Goal: Download file/media

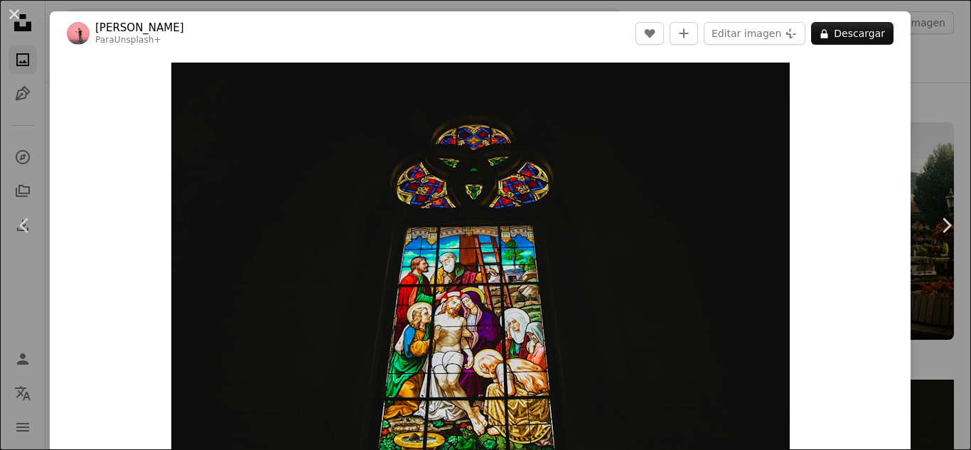
scroll to position [243, 0]
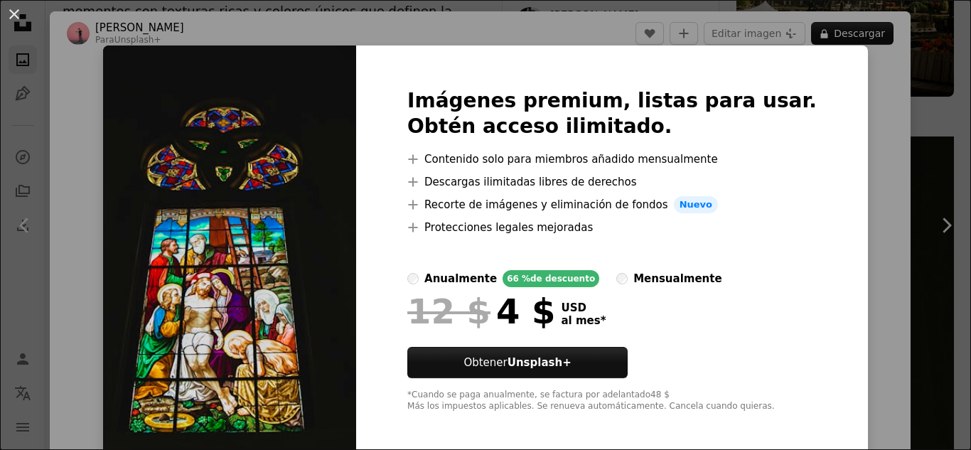
click at [849, 143] on div "An X shape Imágenes premium, listas para usar. Obtén acceso ilimitado. A plus s…" at bounding box center [485, 225] width 971 height 450
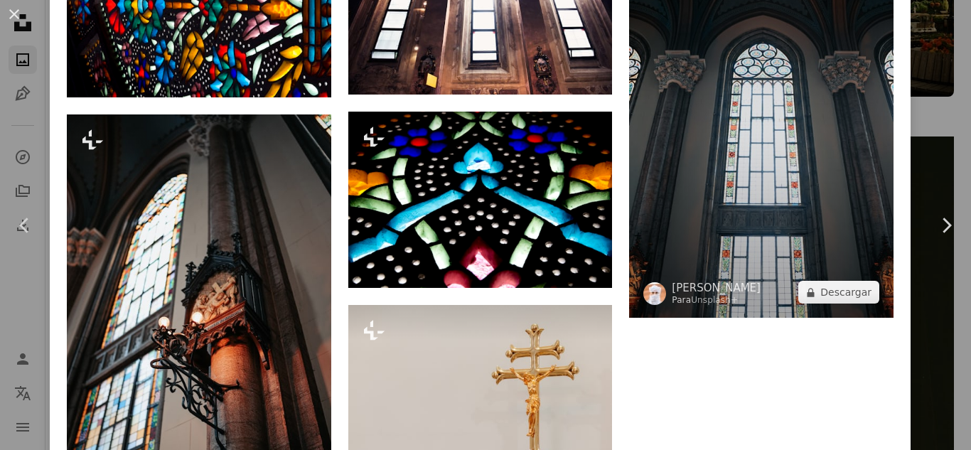
scroll to position [1137, 0]
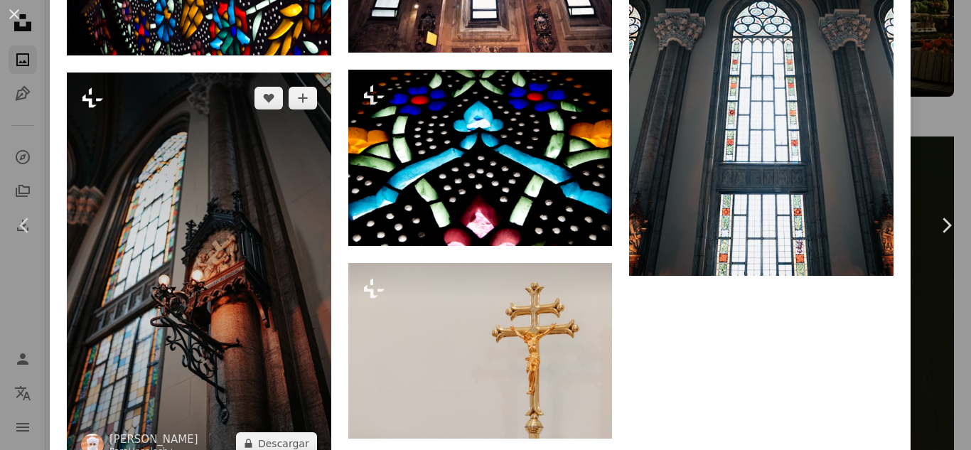
click at [89, 88] on icon at bounding box center [92, 98] width 21 height 20
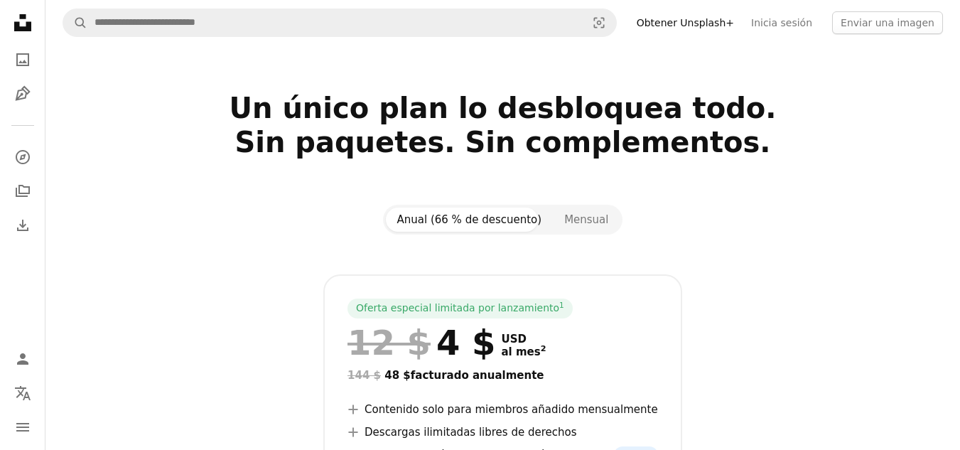
click at [26, 15] on icon at bounding box center [22, 22] width 17 height 17
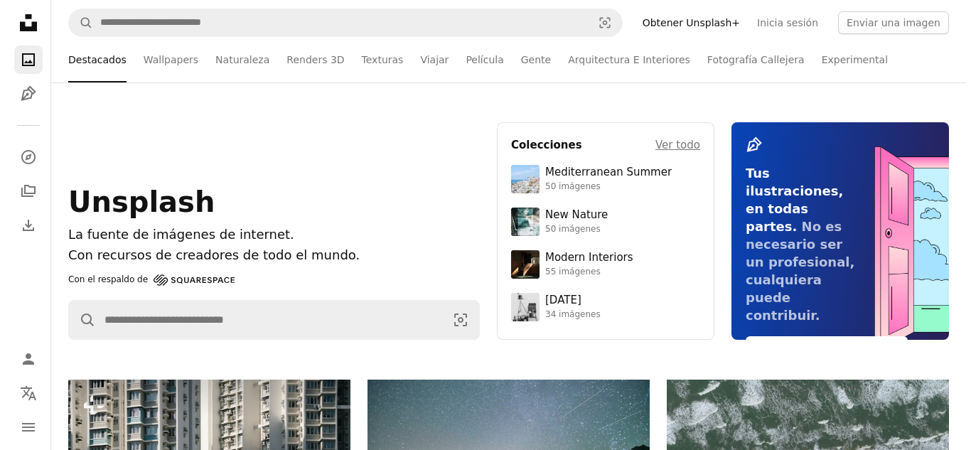
scroll to position [284, 0]
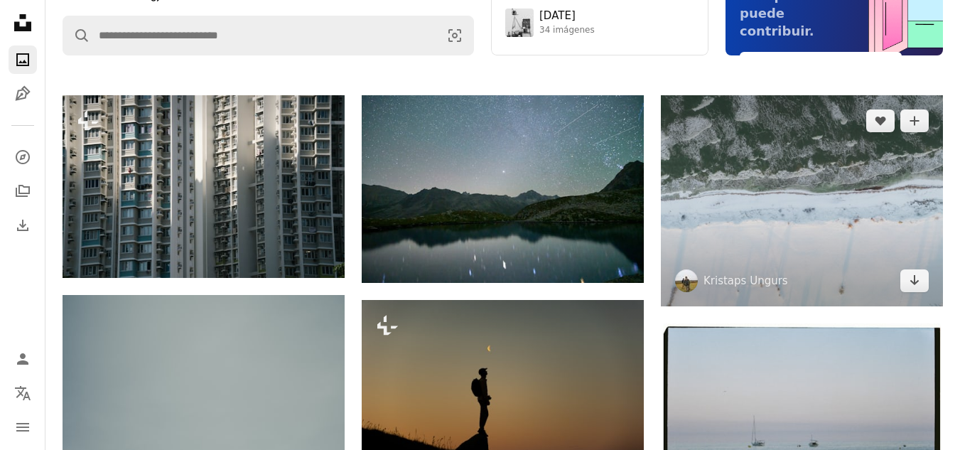
click at [787, 225] on img at bounding box center [802, 200] width 282 height 211
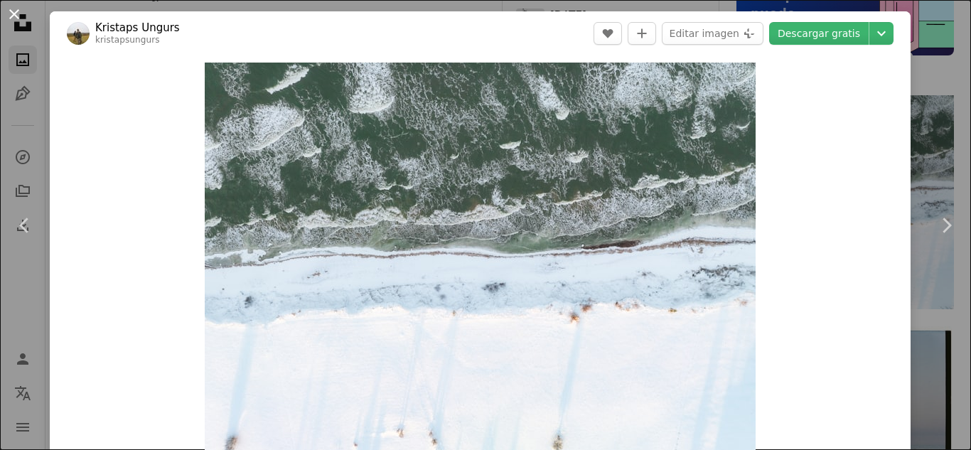
click at [7, 11] on button "An X shape" at bounding box center [14, 14] width 17 height 17
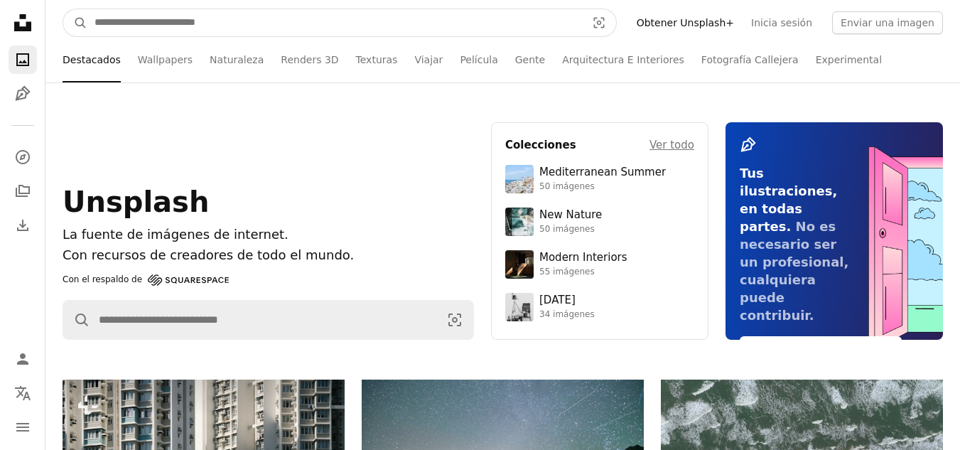
click at [330, 12] on input "Encuentra imágenes en todo el sitio" at bounding box center [334, 22] width 495 height 27
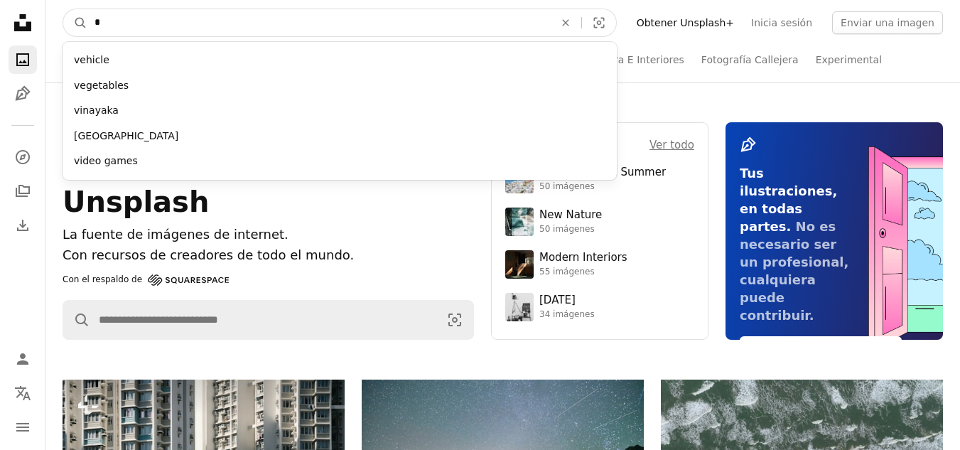
type input "*"
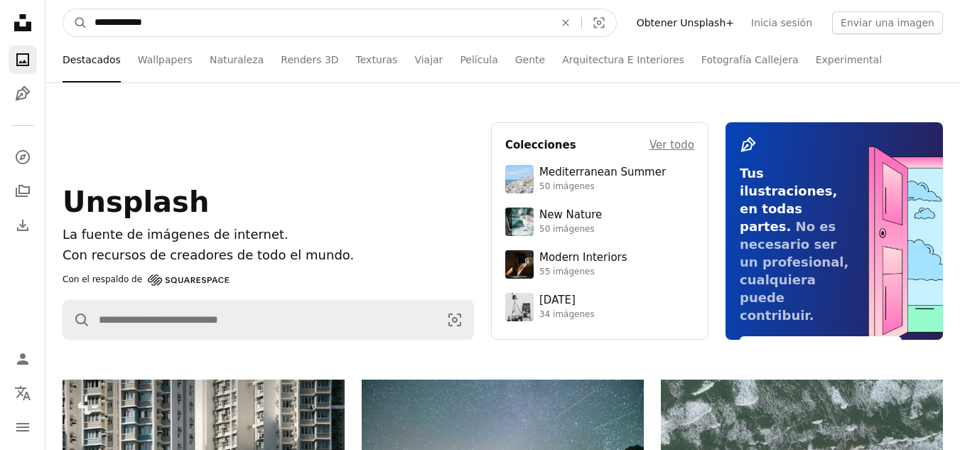
type input "**********"
click at [63, 9] on button "A magnifying glass" at bounding box center [75, 22] width 24 height 27
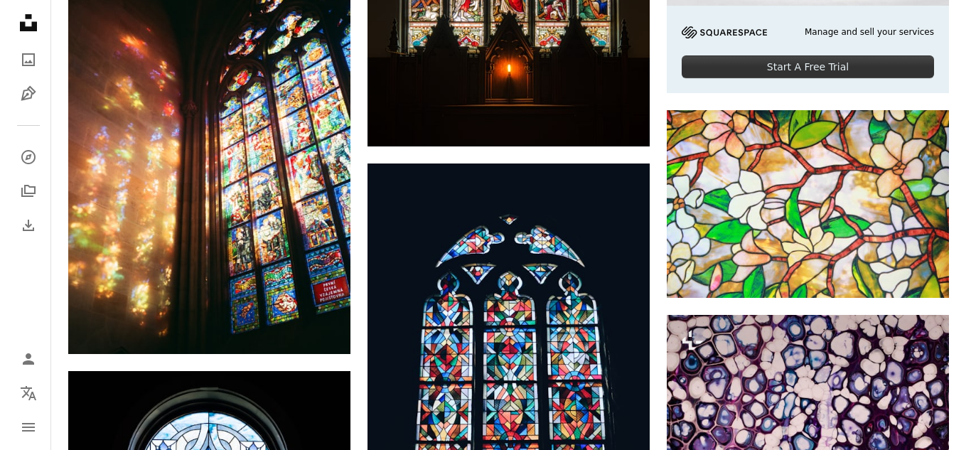
scroll to position [639, 0]
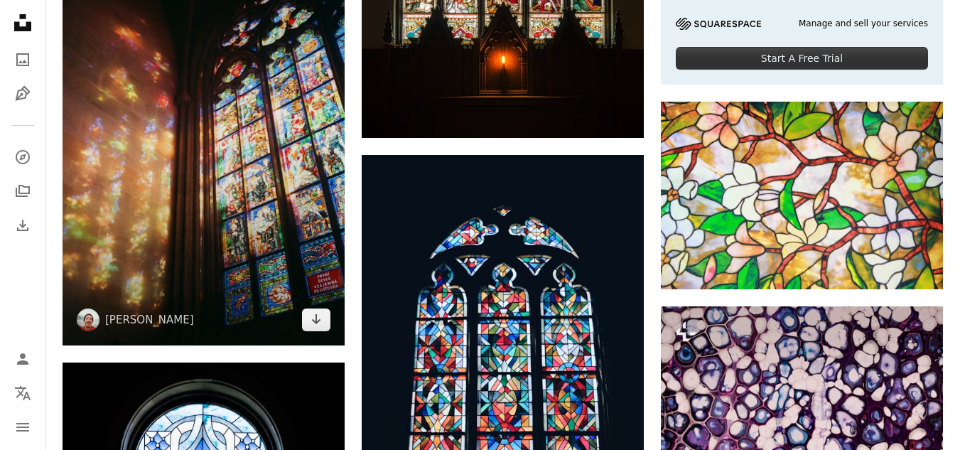
click at [165, 183] on img at bounding box center [204, 133] width 282 height 426
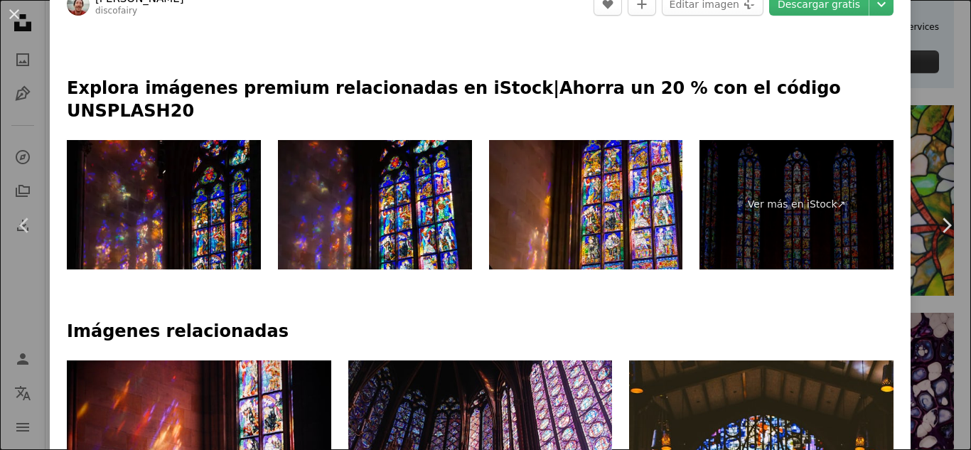
scroll to position [634, 0]
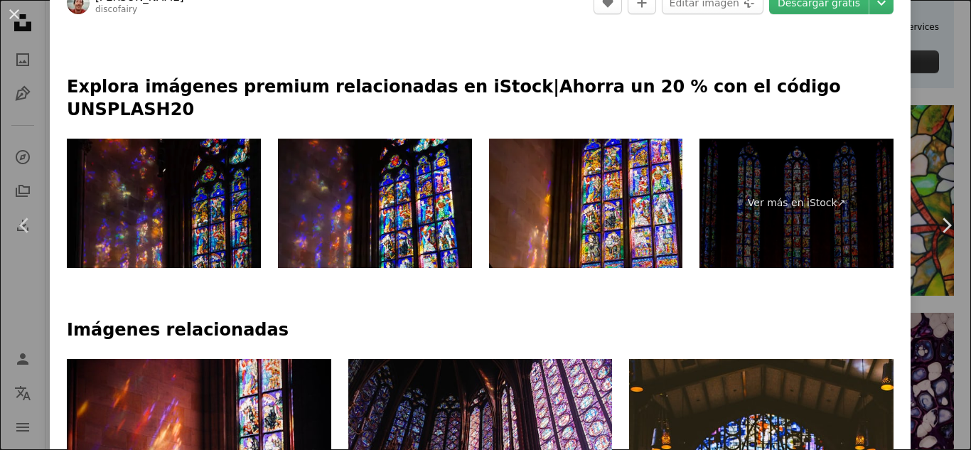
click at [198, 199] on img at bounding box center [164, 203] width 194 height 129
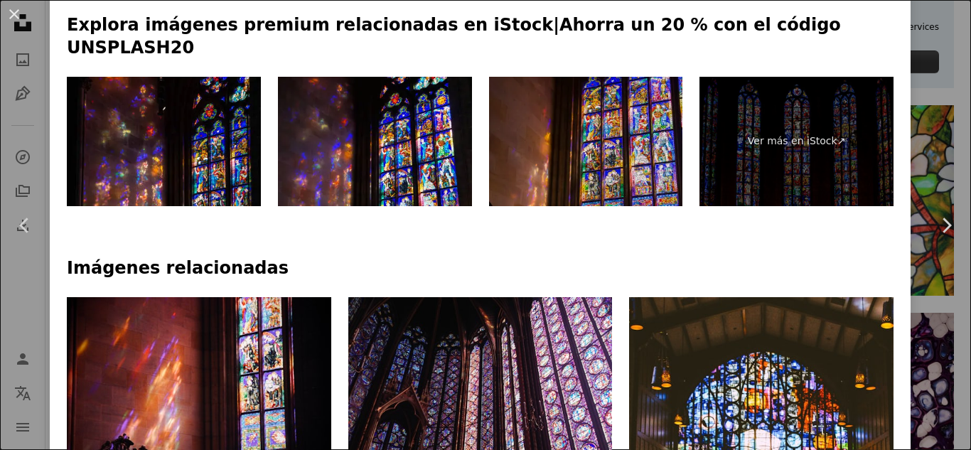
scroll to position [776, 0]
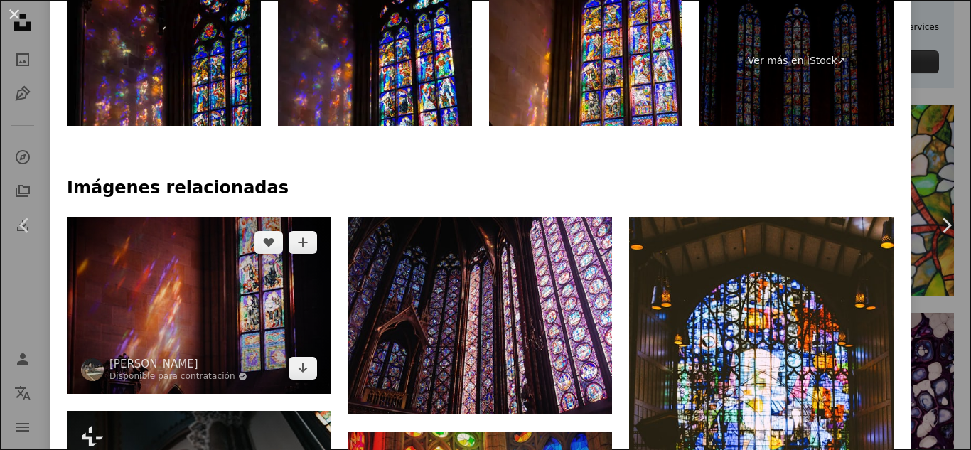
click at [201, 277] on img at bounding box center [199, 305] width 264 height 177
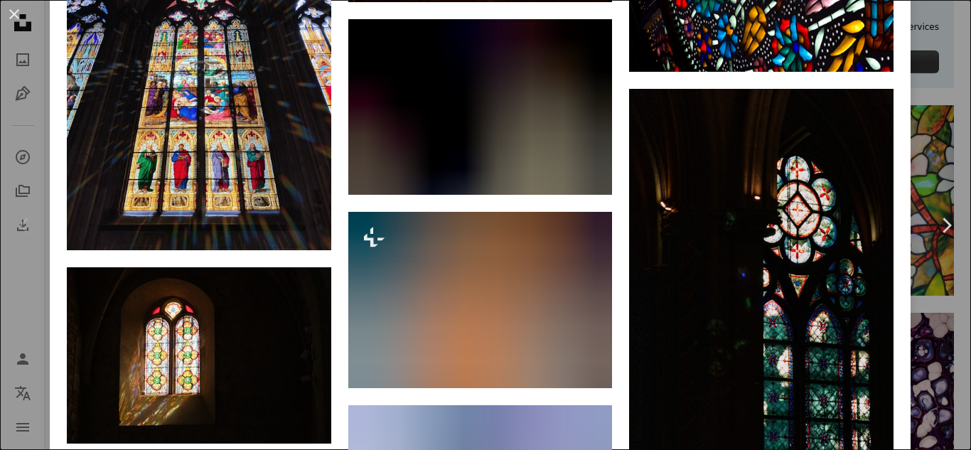
scroll to position [2132, 0]
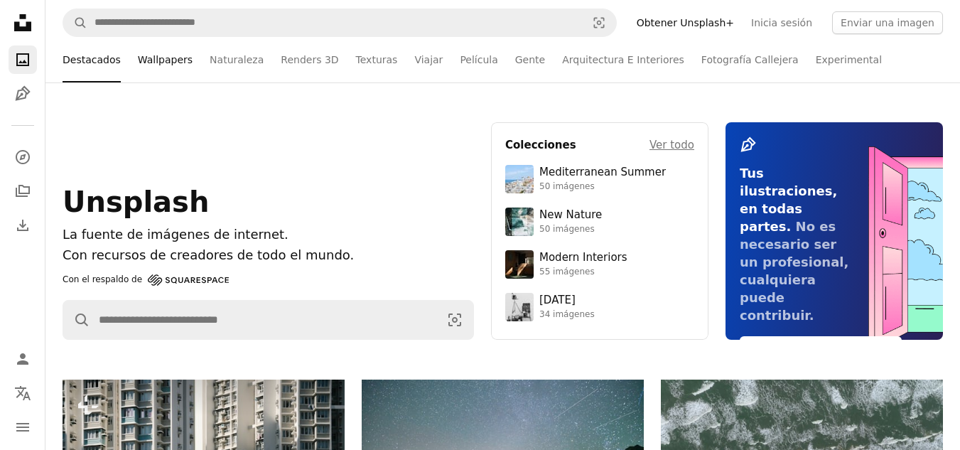
click at [138, 53] on link "Wallpapers" at bounding box center [165, 59] width 55 height 45
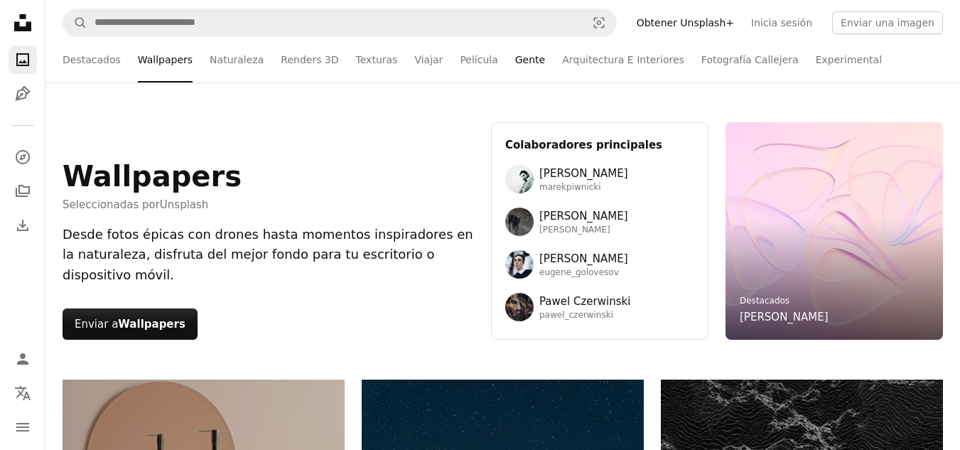
click at [515, 59] on link "Gente" at bounding box center [530, 59] width 30 height 45
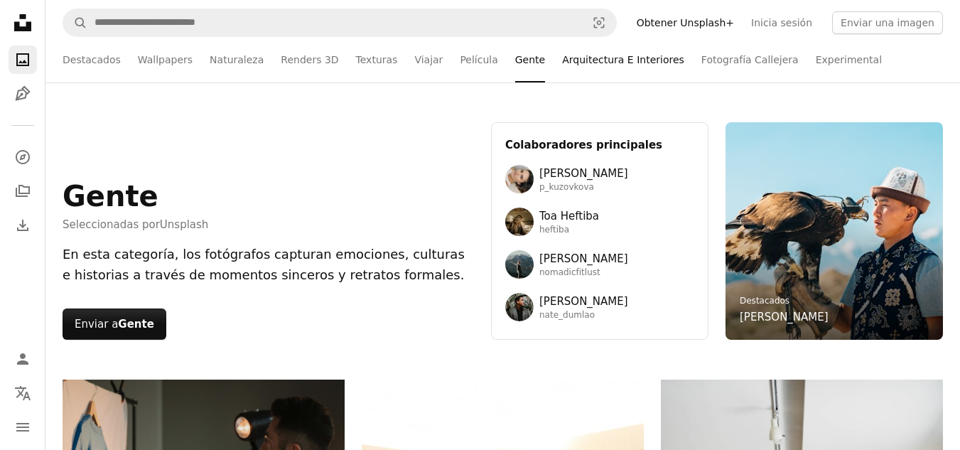
click at [562, 63] on link "Arquitectura E Interiores" at bounding box center [623, 59] width 122 height 45
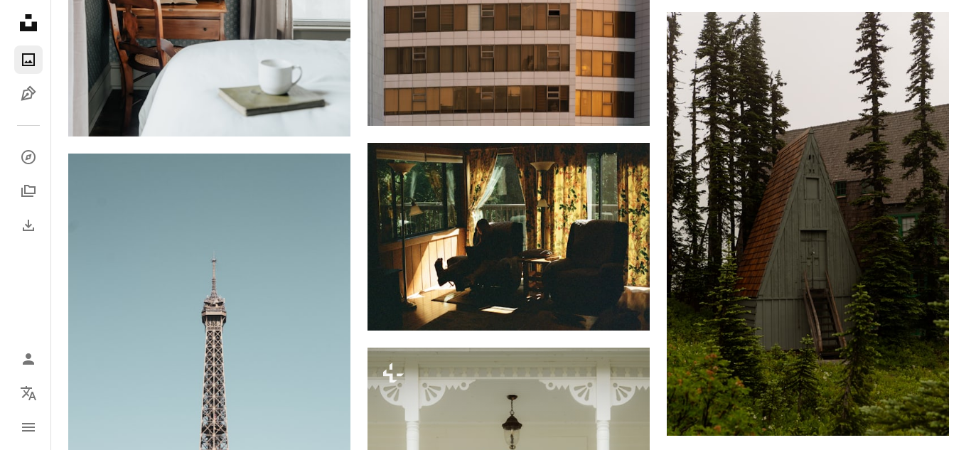
scroll to position [3695, 0]
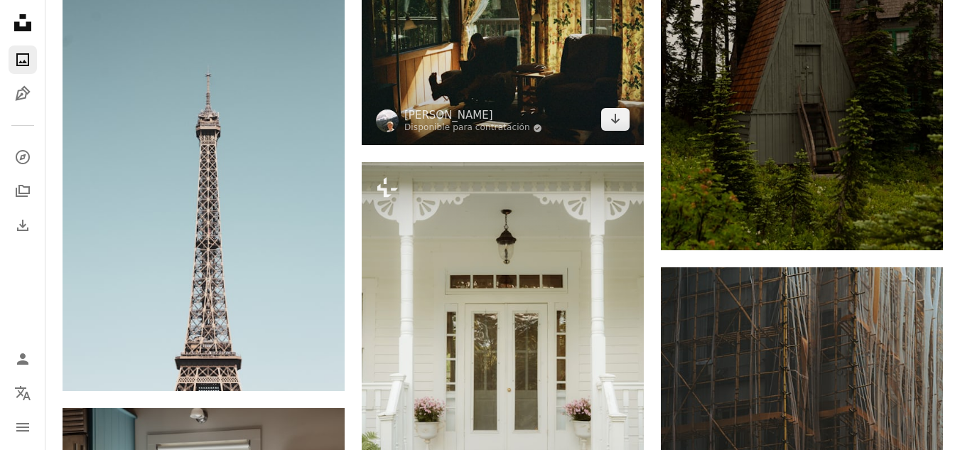
click at [532, 63] on img at bounding box center [503, 51] width 282 height 188
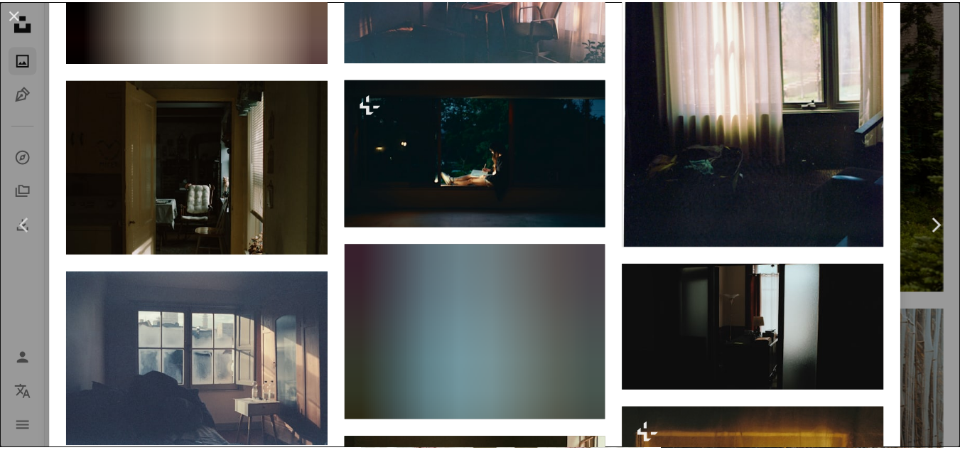
scroll to position [1492, 0]
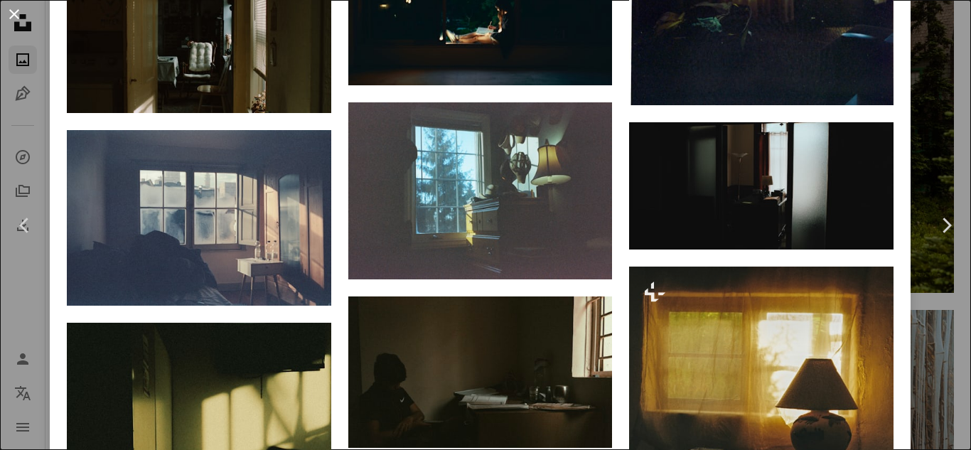
click at [20, 16] on button "An X shape" at bounding box center [14, 14] width 17 height 17
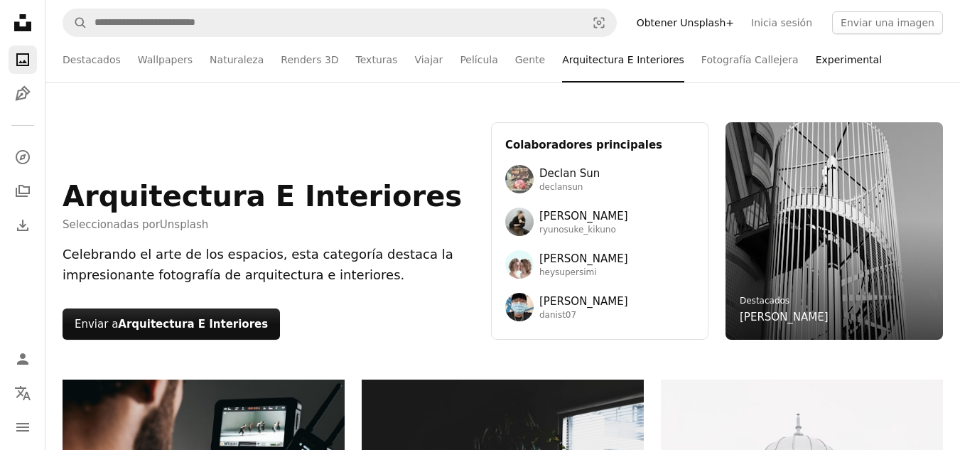
click at [816, 56] on link "Experimental" at bounding box center [849, 59] width 66 height 45
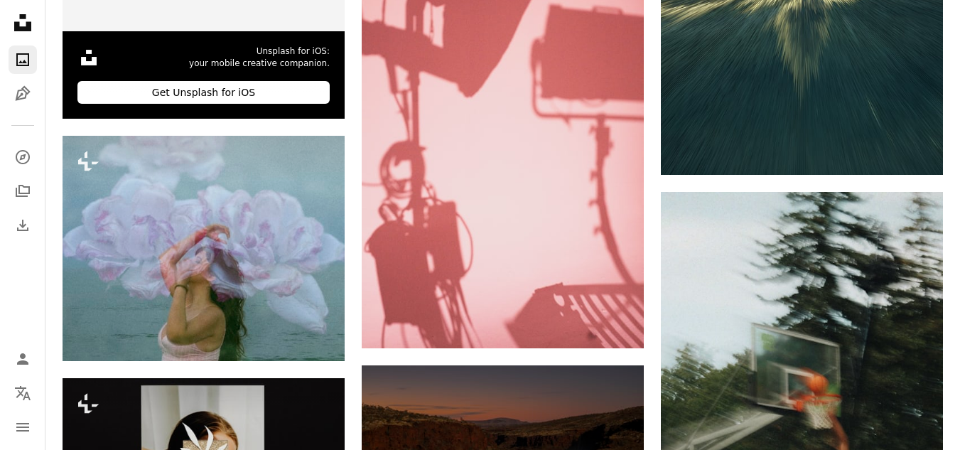
scroll to position [180, 0]
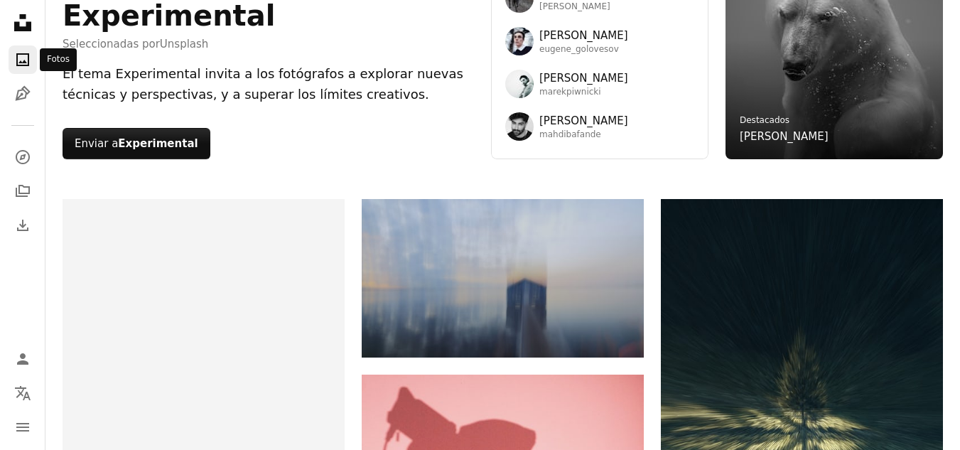
click at [33, 63] on link "A photo" at bounding box center [23, 59] width 28 height 28
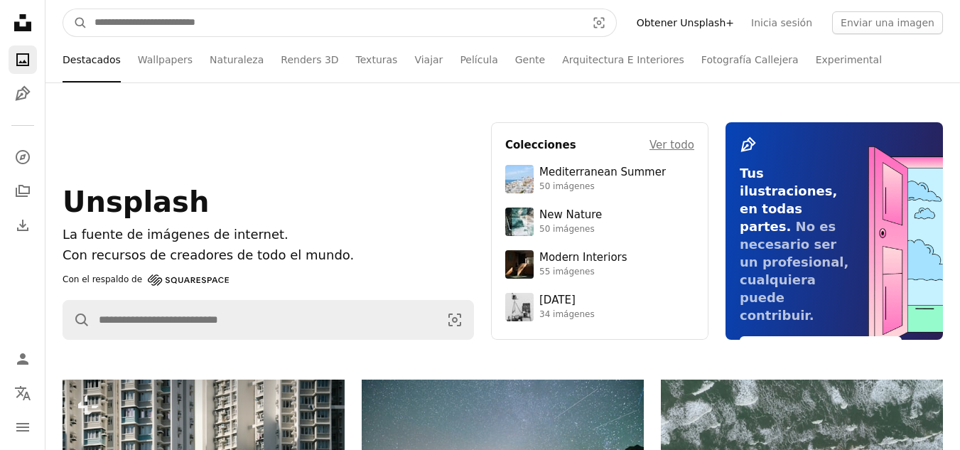
click at [308, 21] on input "Encuentra imágenes en todo el sitio" at bounding box center [334, 22] width 495 height 27
type input "****"
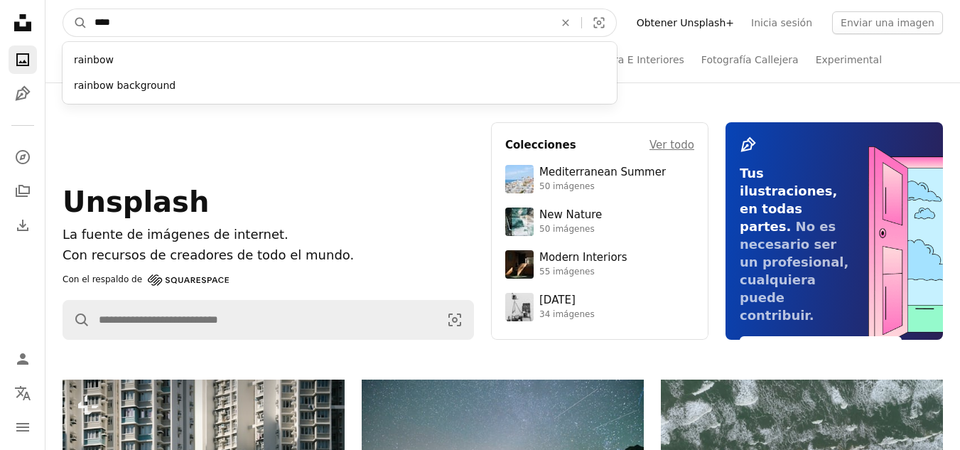
click button "A magnifying glass" at bounding box center [75, 22] width 24 height 27
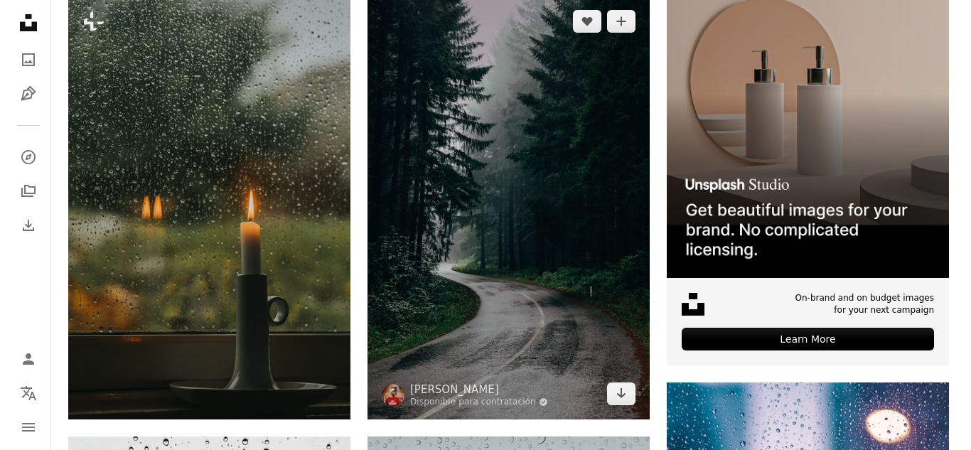
scroll to position [355, 0]
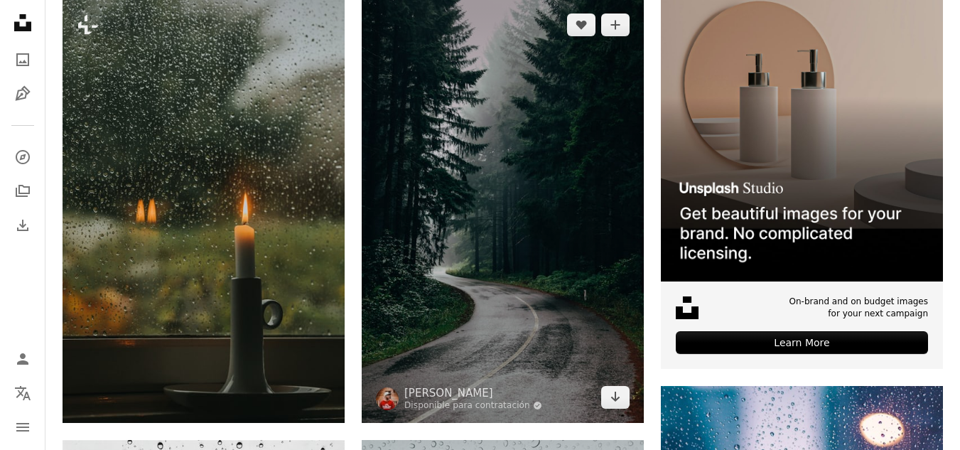
click at [511, 176] on img at bounding box center [503, 210] width 282 height 423
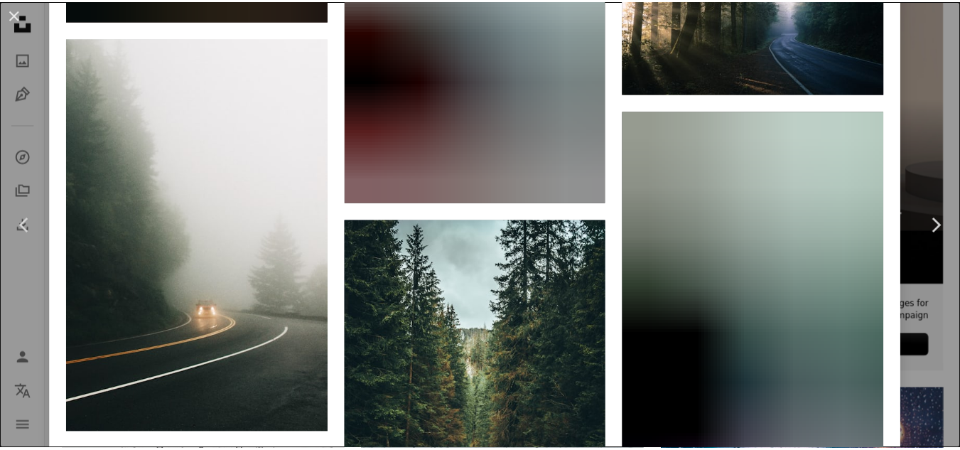
scroll to position [12140, 0]
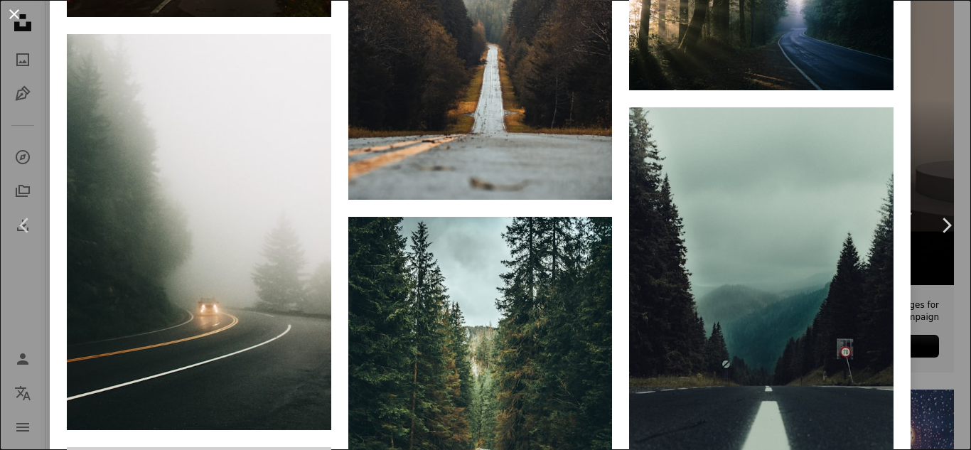
click at [14, 12] on button "An X shape" at bounding box center [14, 14] width 17 height 17
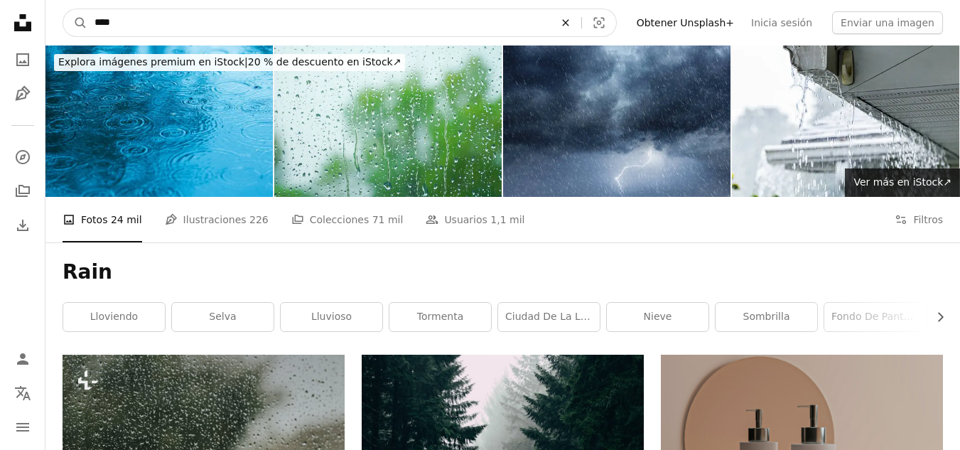
click at [581, 23] on icon "An X shape" at bounding box center [565, 22] width 31 height 11
type input "**********"
click at [63, 9] on button "A magnifying glass" at bounding box center [75, 22] width 24 height 27
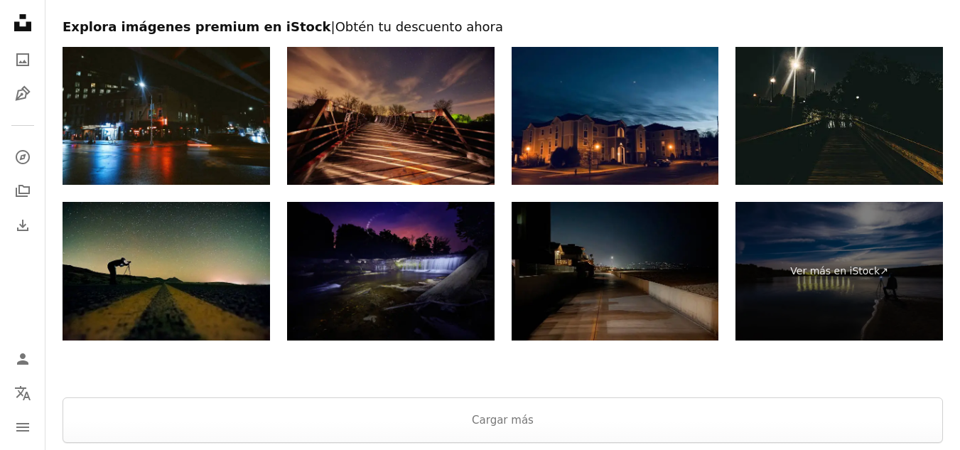
scroll to position [2620, 0]
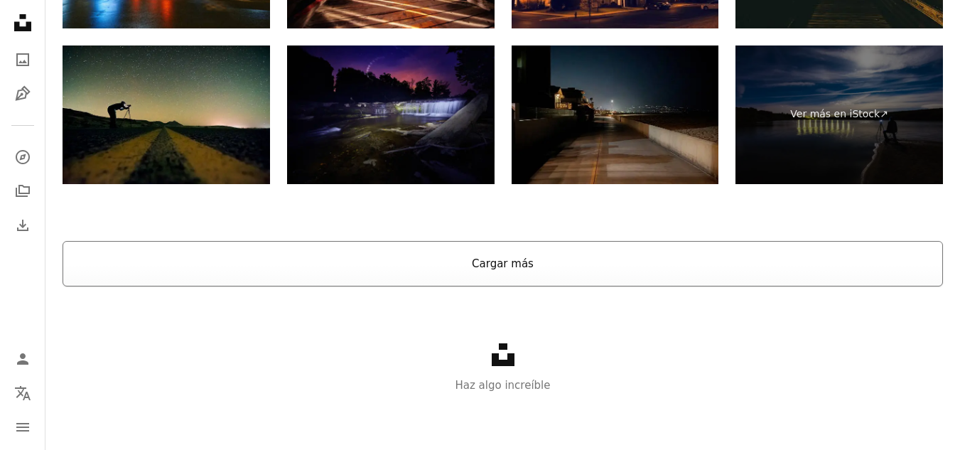
click at [554, 258] on button "Cargar más" at bounding box center [503, 263] width 880 height 45
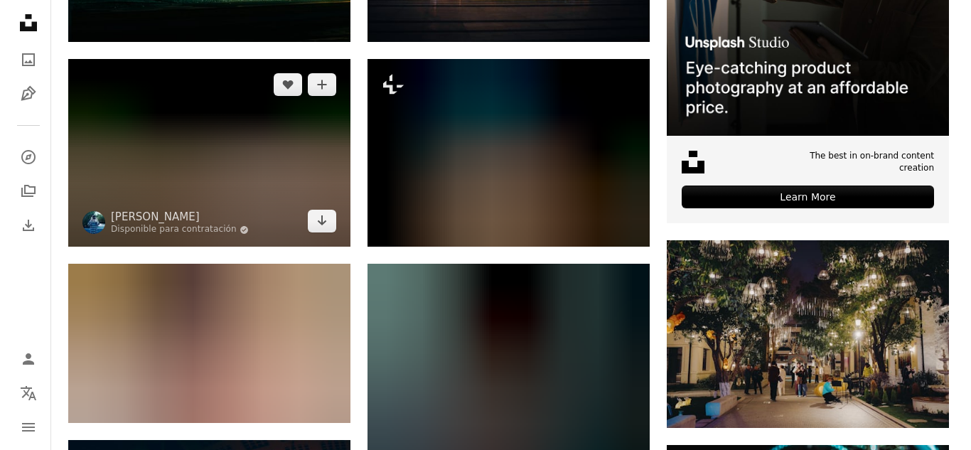
scroll to position [435, 0]
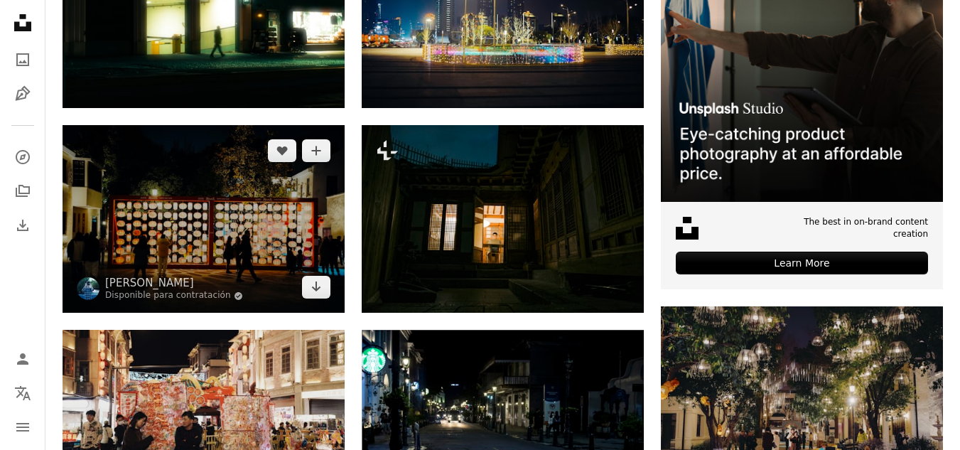
click at [237, 219] on img at bounding box center [204, 219] width 282 height 188
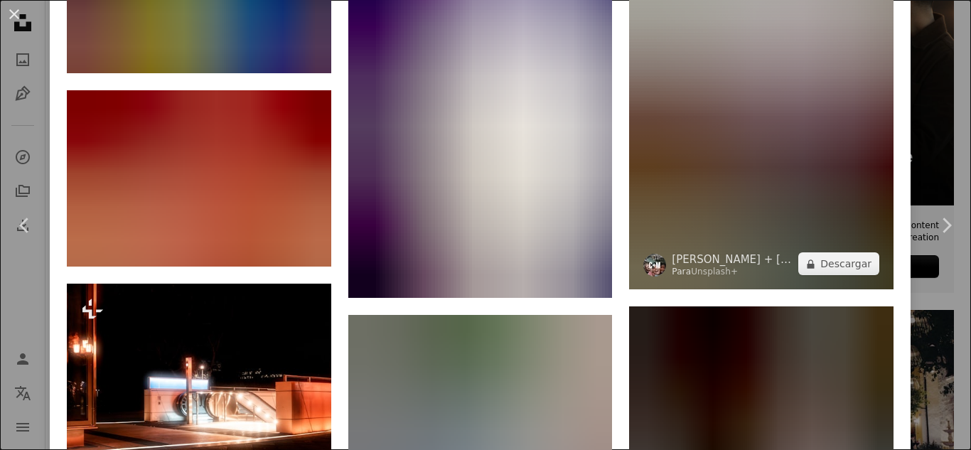
scroll to position [2061, 0]
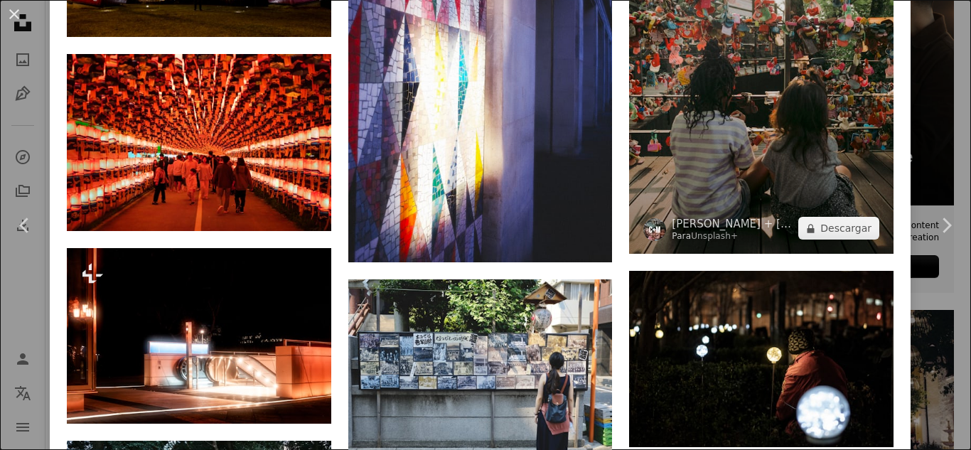
click at [739, 32] on img at bounding box center [761, 56] width 264 height 396
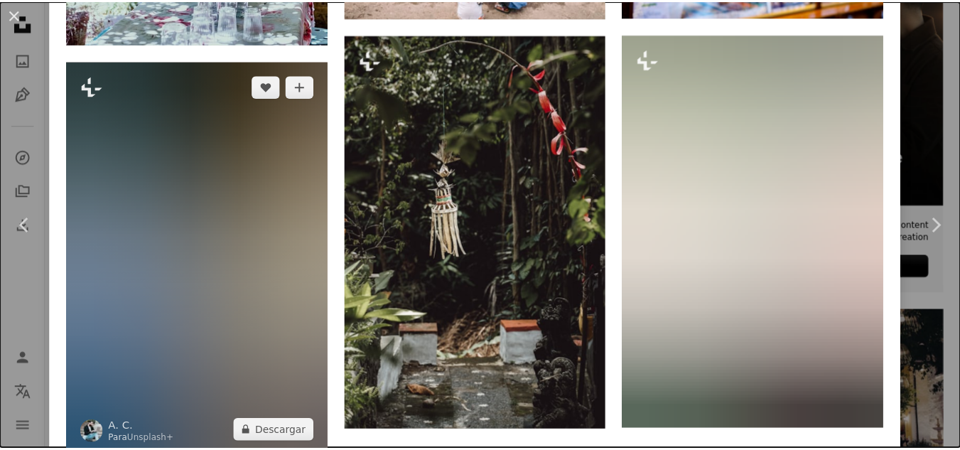
scroll to position [2283, 0]
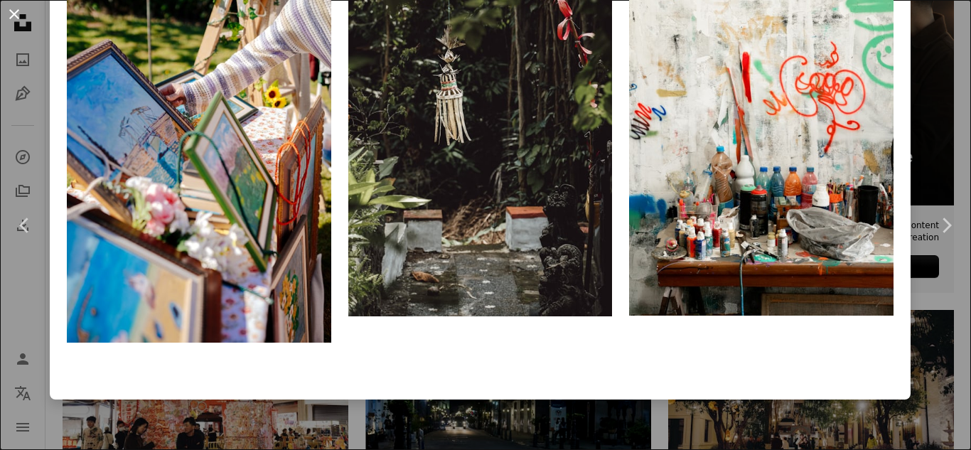
click at [17, 13] on button "An X shape" at bounding box center [14, 14] width 17 height 17
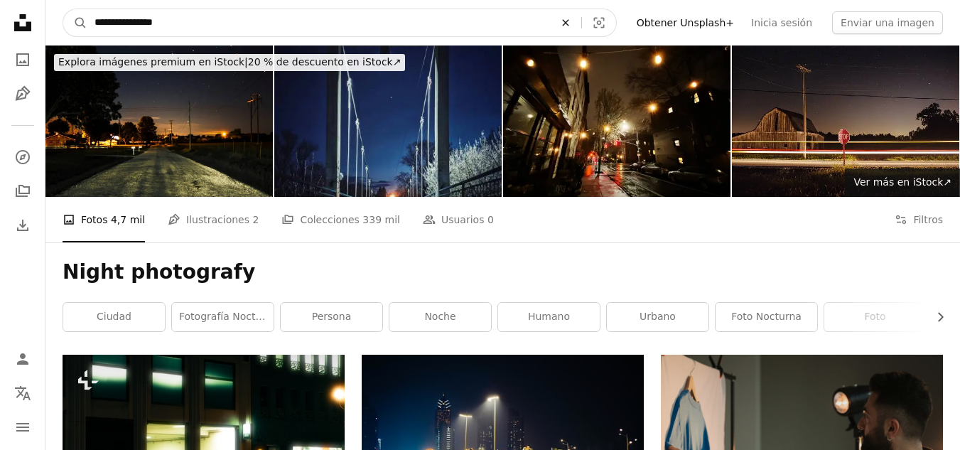
click at [581, 15] on button "An X shape" at bounding box center [565, 22] width 31 height 27
type input "**********"
click at [63, 9] on button "A magnifying glass" at bounding box center [75, 22] width 24 height 27
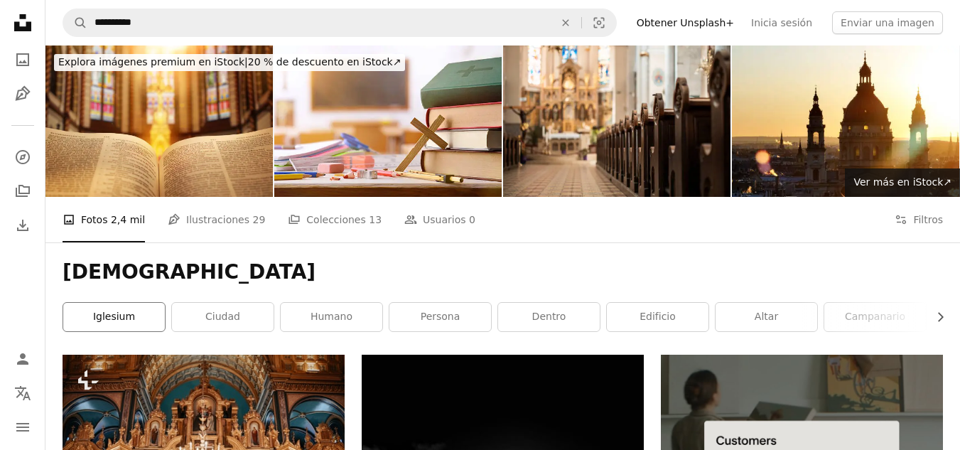
click at [144, 319] on link "iglesium" at bounding box center [114, 317] width 102 height 28
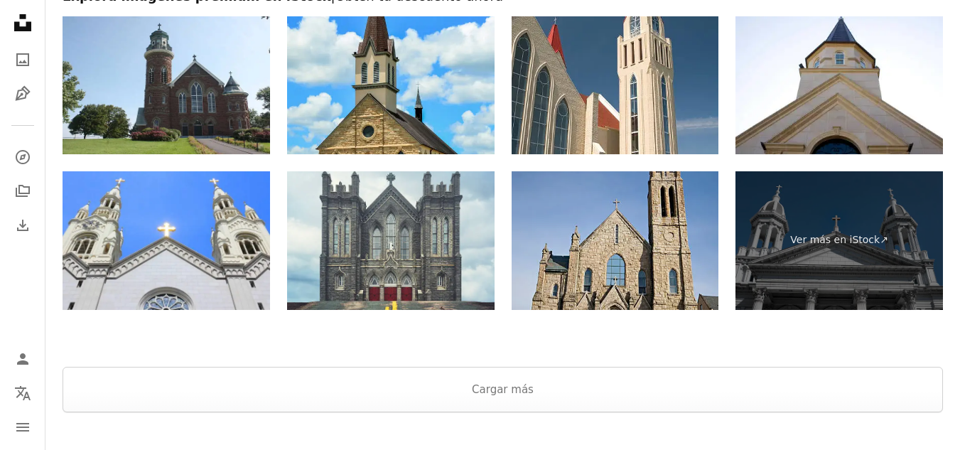
scroll to position [2700, 0]
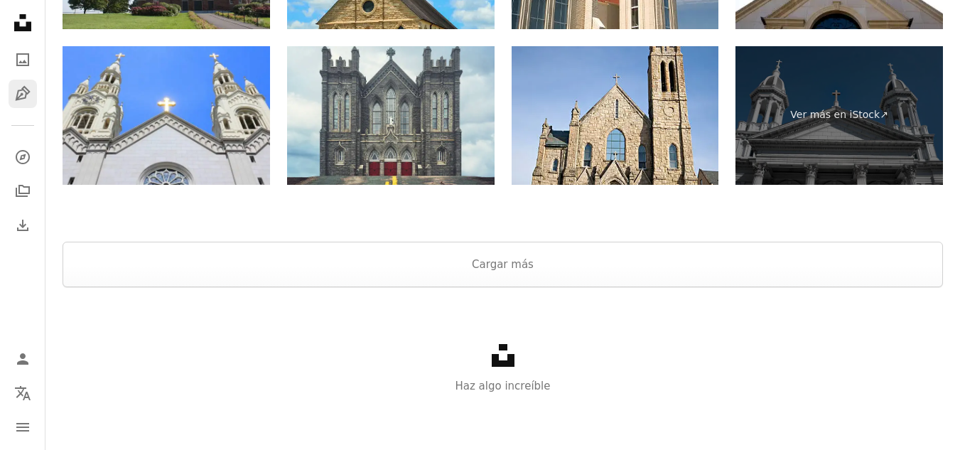
click at [31, 85] on link "Pen Tool" at bounding box center [23, 94] width 28 height 28
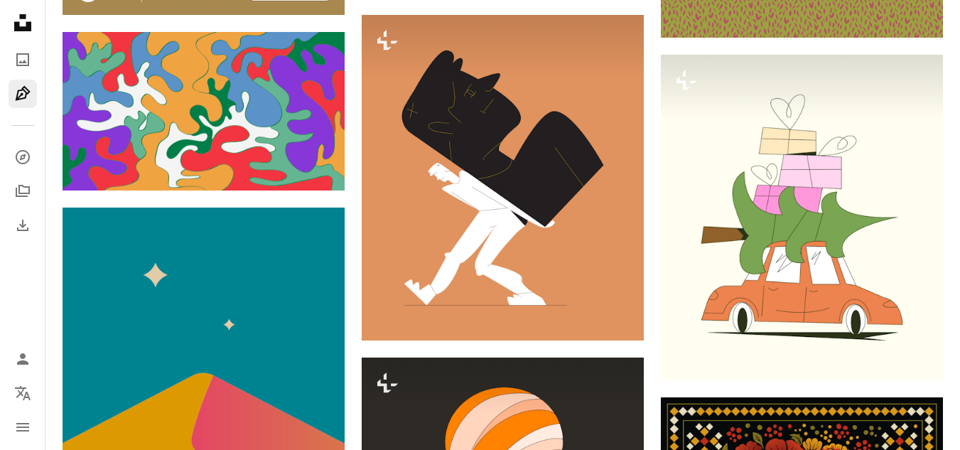
scroll to position [1350, 0]
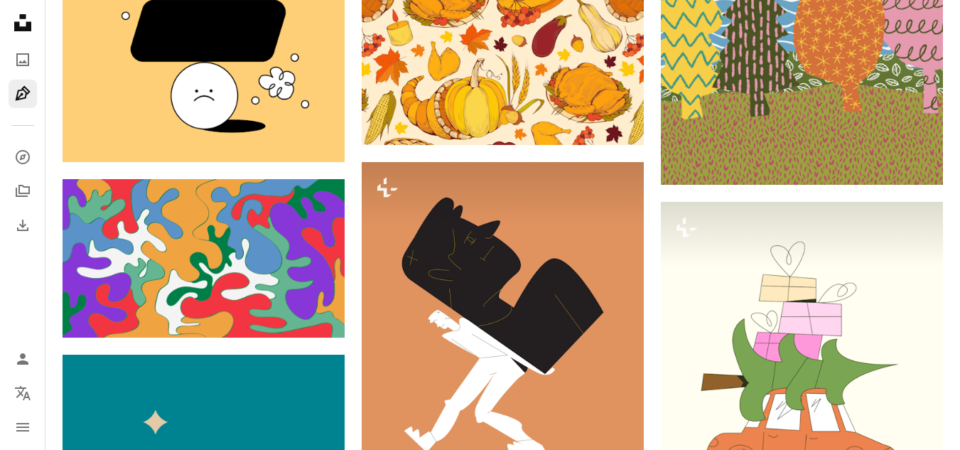
click at [23, 33] on icon "Unsplash logo Página de inicio de Unsplash" at bounding box center [23, 23] width 28 height 28
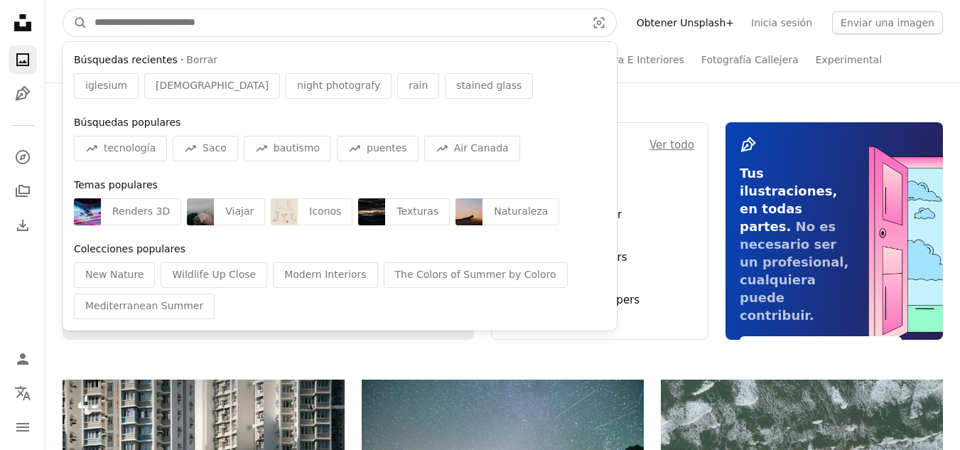
click at [227, 23] on input "Encuentra imágenes en todo el sitio" at bounding box center [334, 22] width 495 height 27
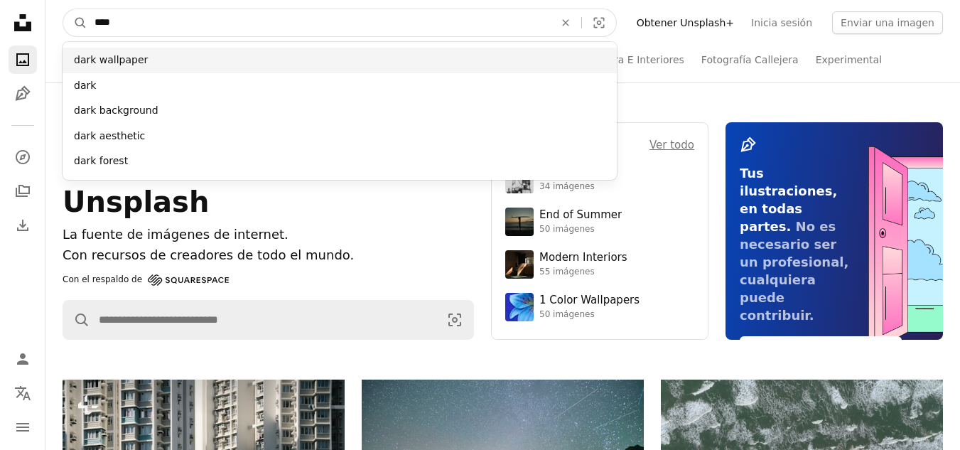
type input "****"
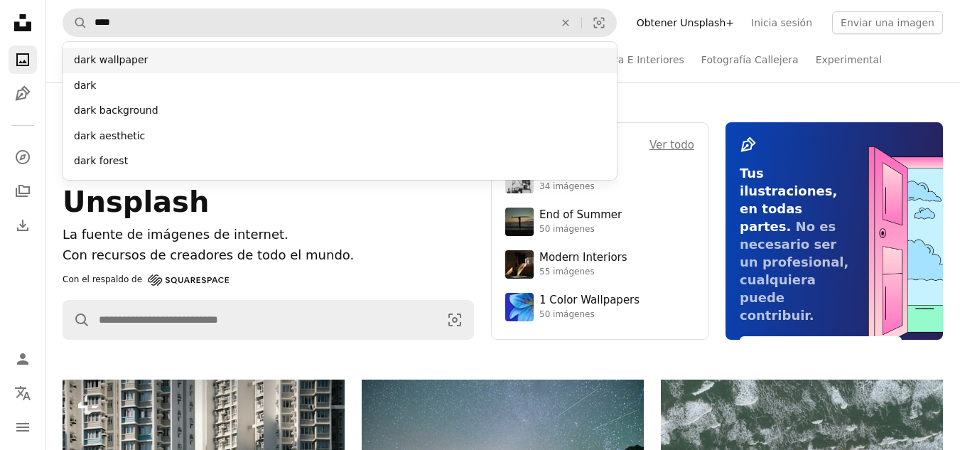
click at [225, 53] on div "dark wallpaper" at bounding box center [340, 61] width 554 height 26
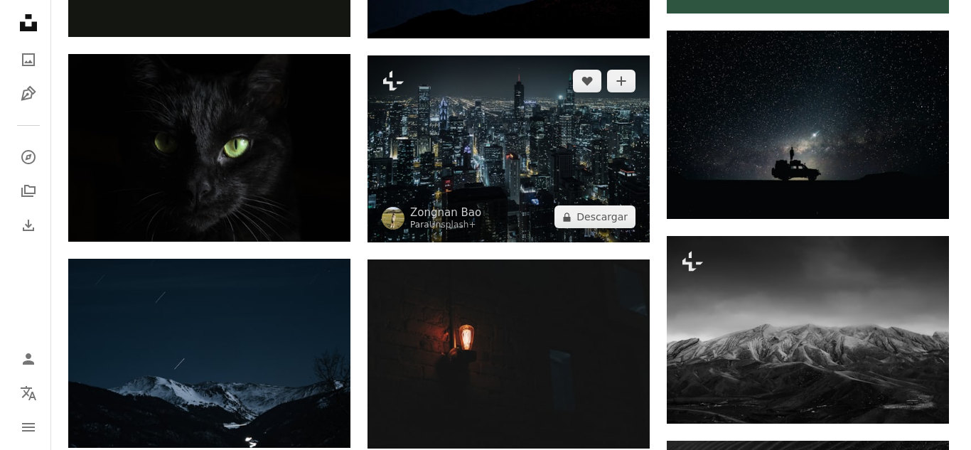
scroll to position [568, 0]
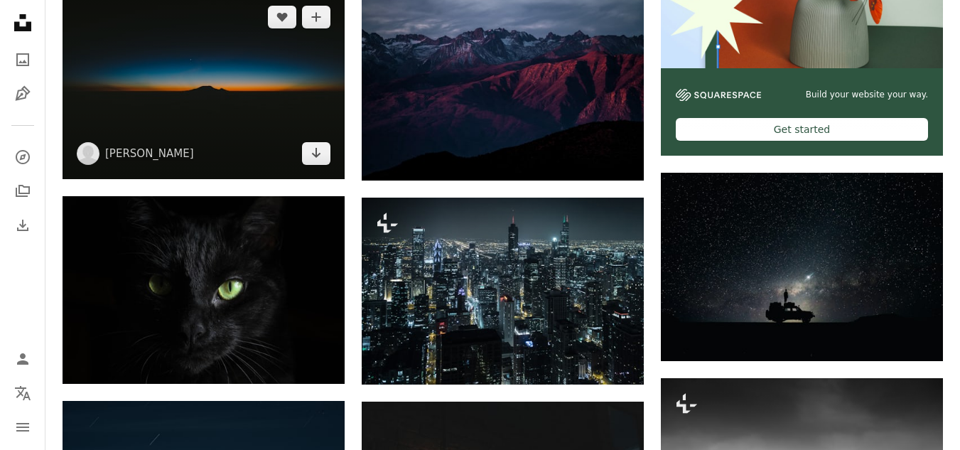
click at [238, 99] on img at bounding box center [204, 85] width 282 height 188
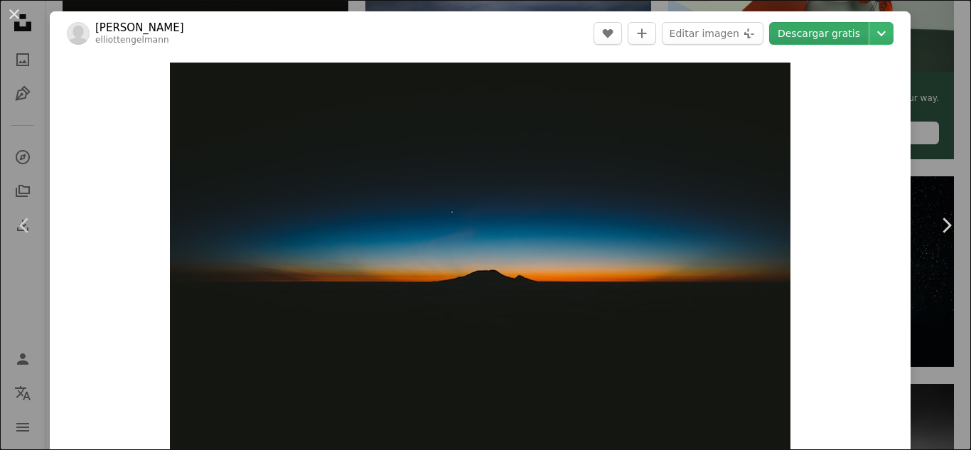
click at [809, 38] on link "Descargar gratis" at bounding box center [818, 33] width 99 height 23
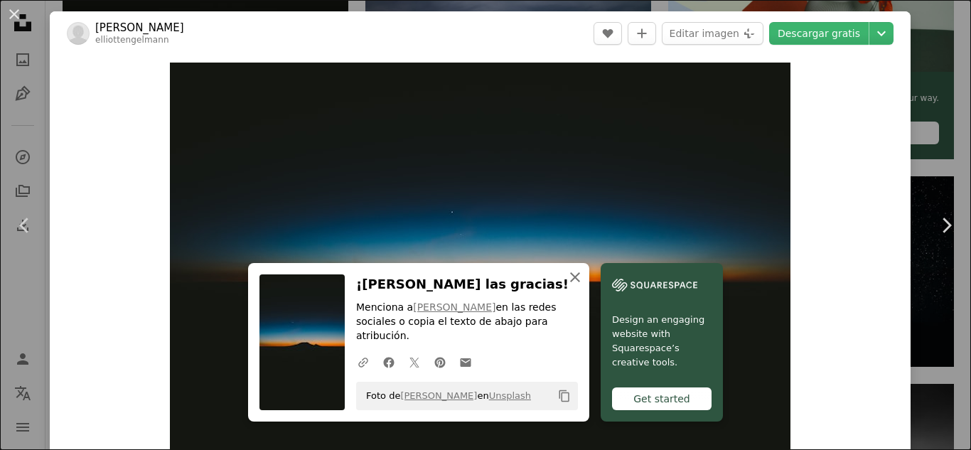
click at [579, 291] on button "An X shape Cerrar" at bounding box center [575, 277] width 28 height 28
